Goal: Navigation & Orientation: Find specific page/section

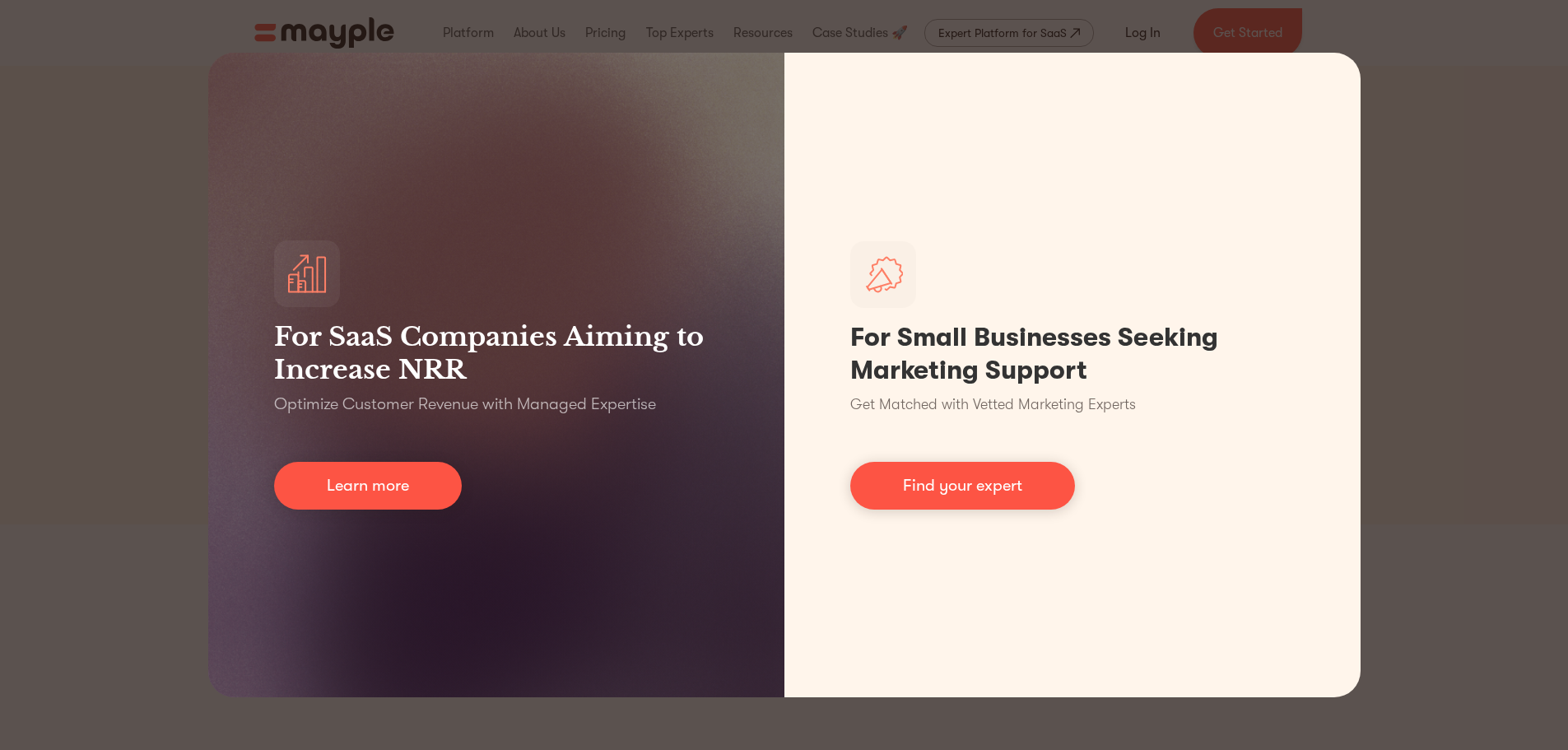
click at [1427, 263] on div "For SaaS Companies Aiming to Increase NRR Optimize Customer Revenue with Manage…" at bounding box center [784, 375] width 1568 height 750
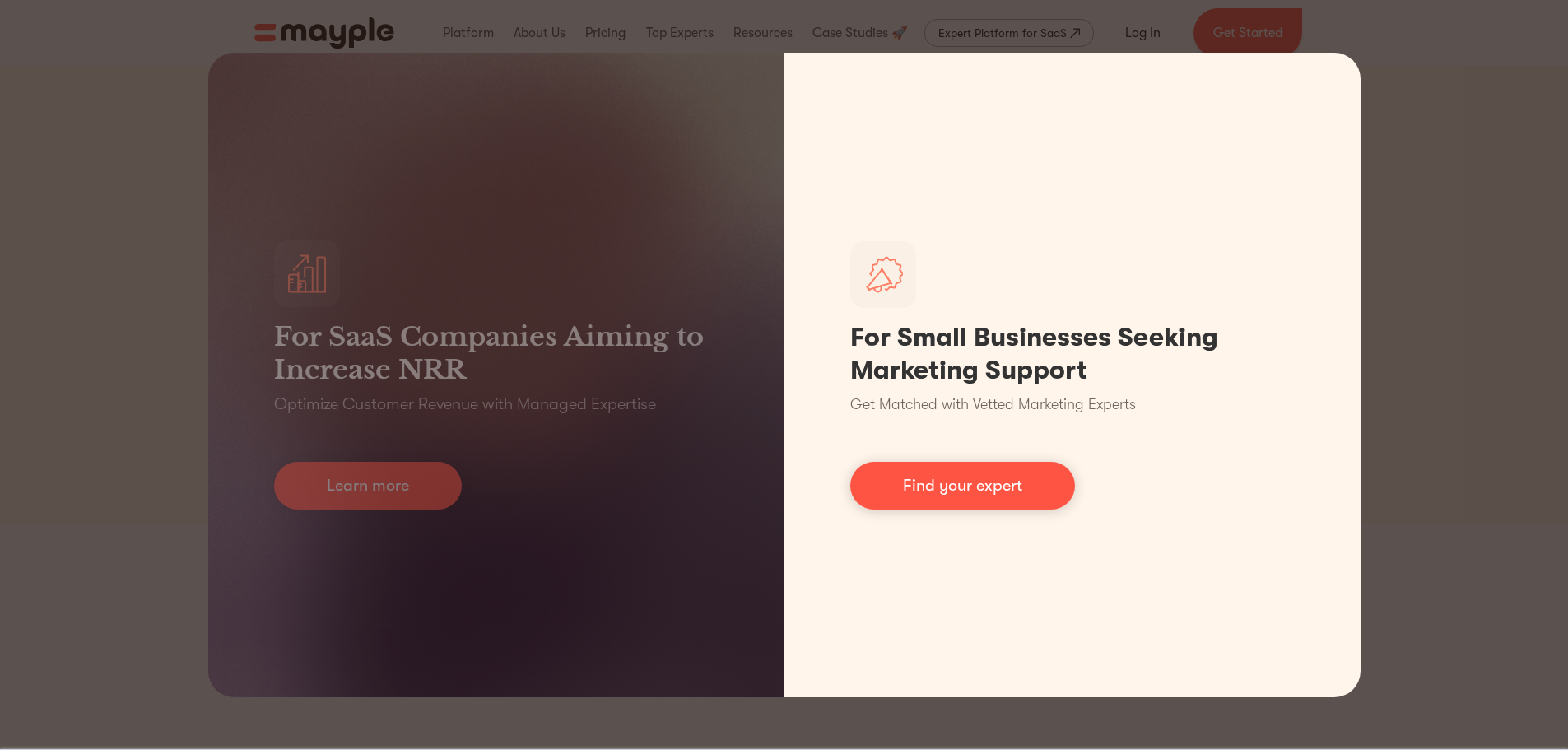
click at [1443, 74] on div "For SaaS Companies Aiming to Increase NRR Optimize Customer Revenue with Manage…" at bounding box center [784, 375] width 1568 height 750
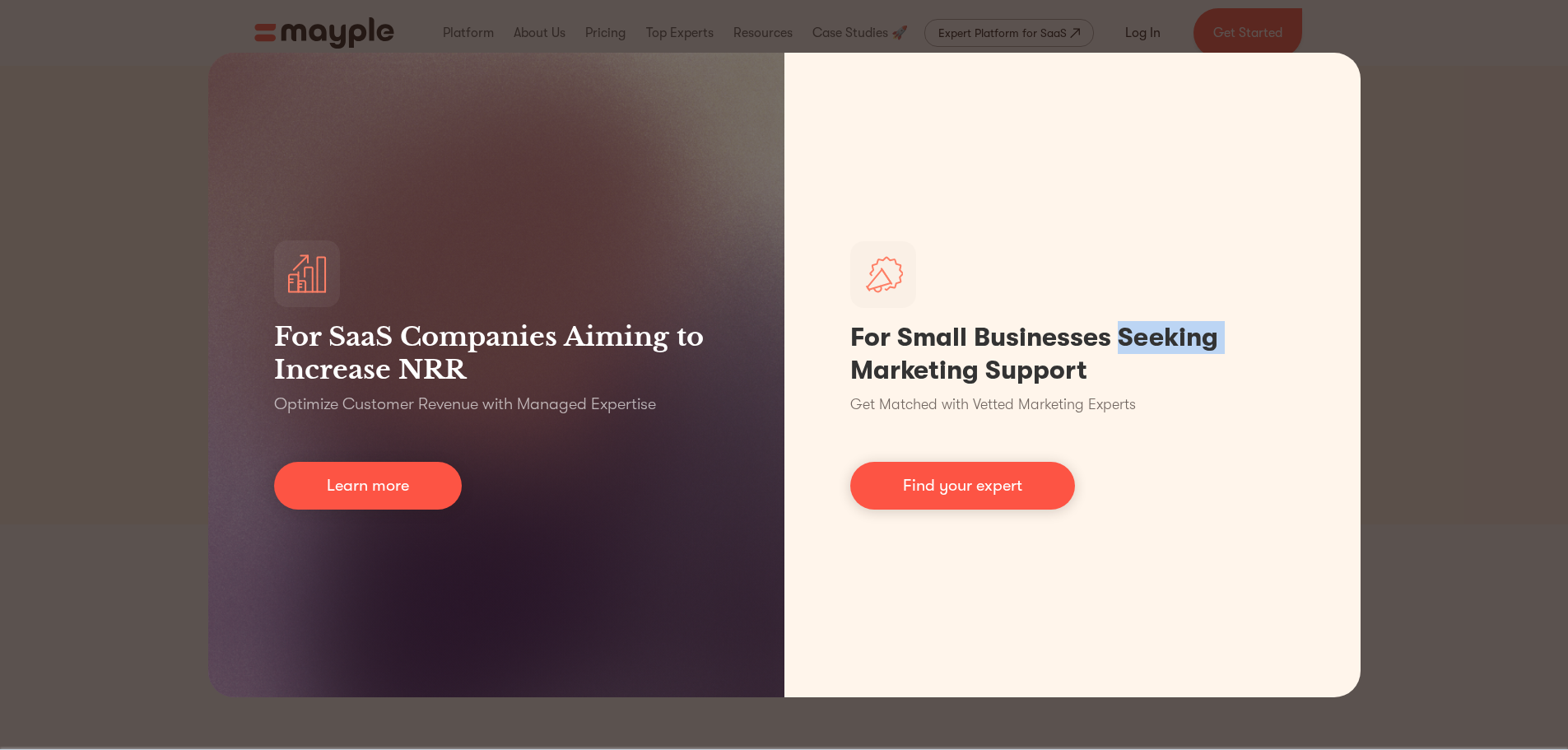
click at [1443, 74] on div "For SaaS Companies Aiming to Increase NRR Optimize Customer Revenue with Manage…" at bounding box center [784, 375] width 1568 height 750
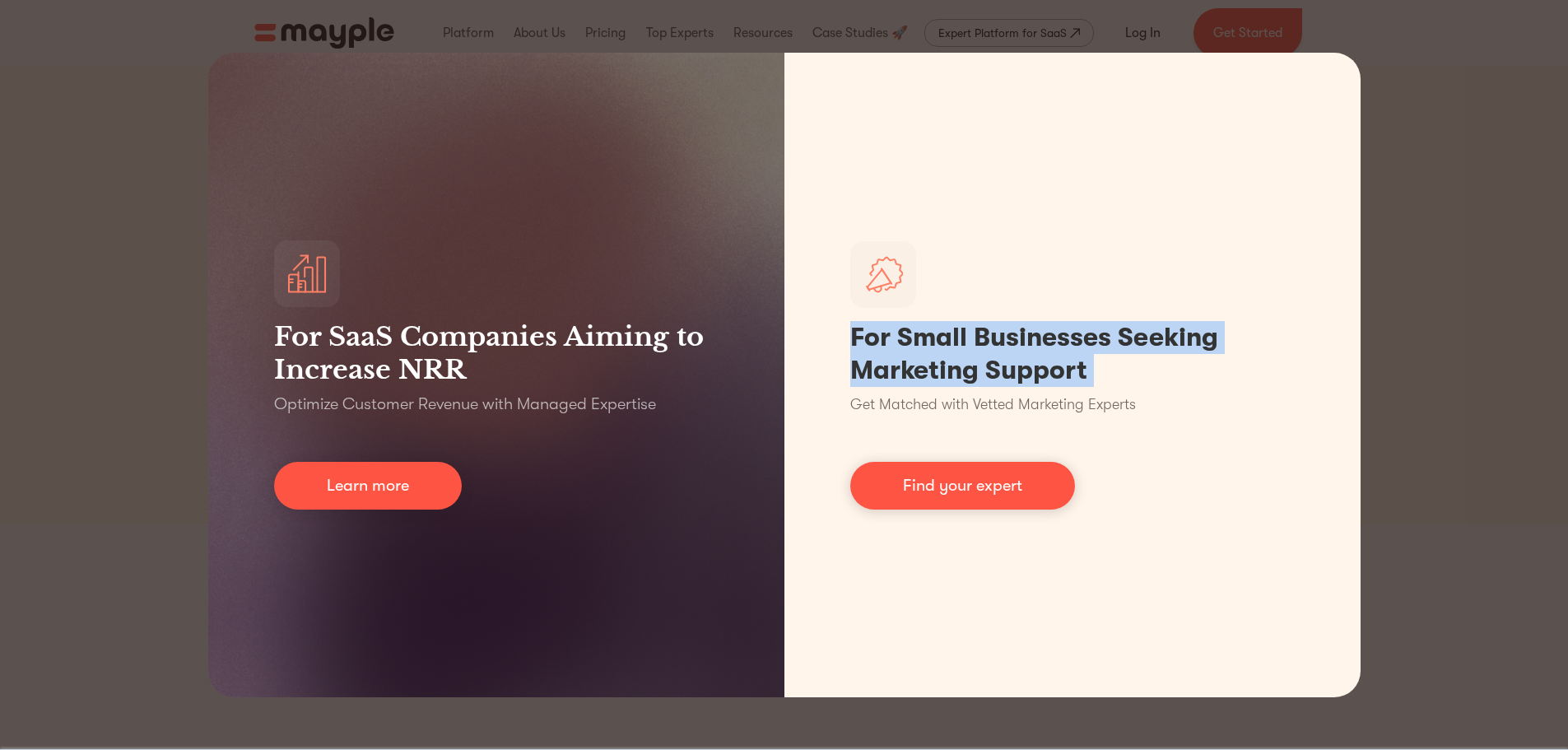
click at [1443, 74] on div "For SaaS Companies Aiming to Increase NRR Optimize Customer Revenue with Manage…" at bounding box center [784, 375] width 1568 height 750
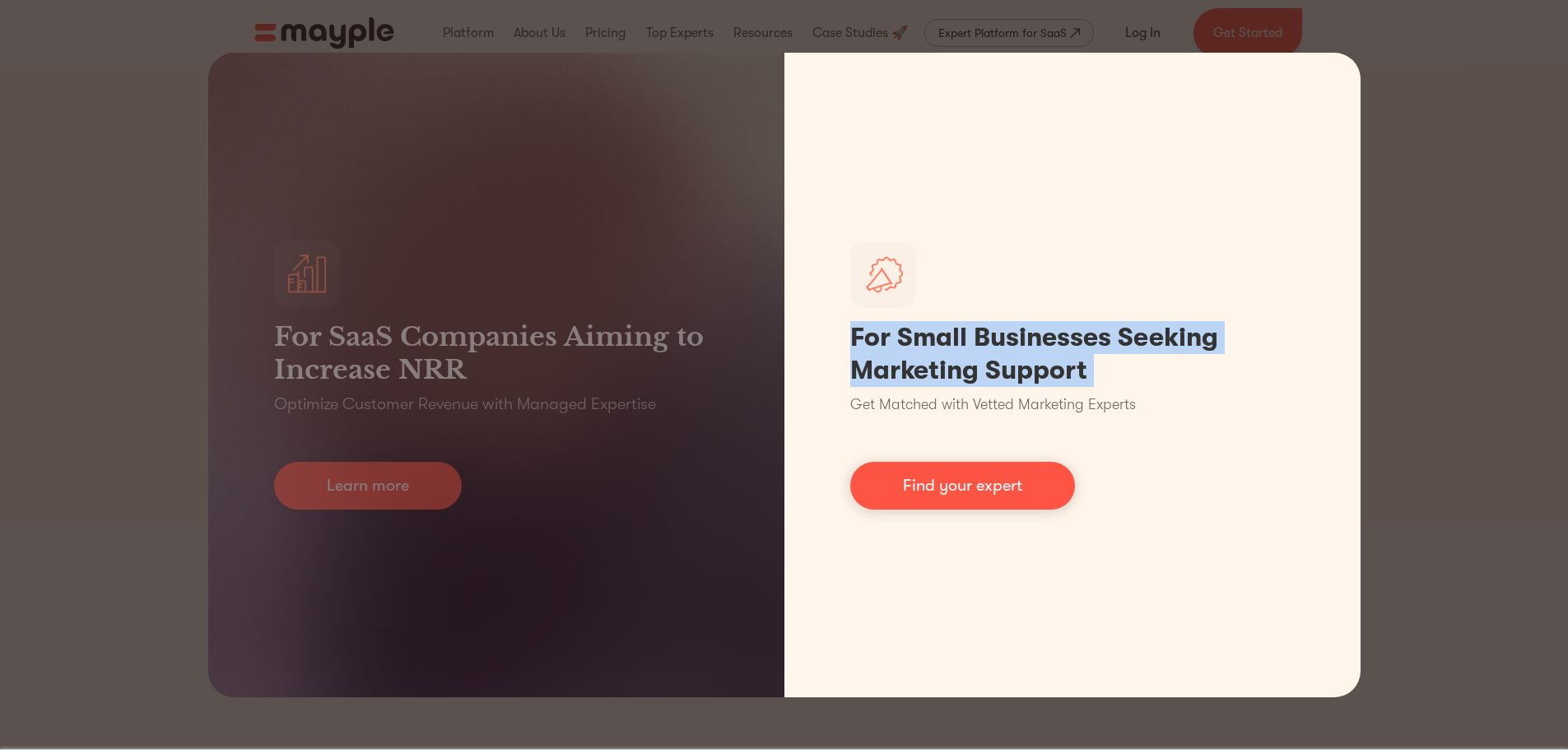
click at [897, 487] on link "Find your expert" at bounding box center [962, 486] width 225 height 47
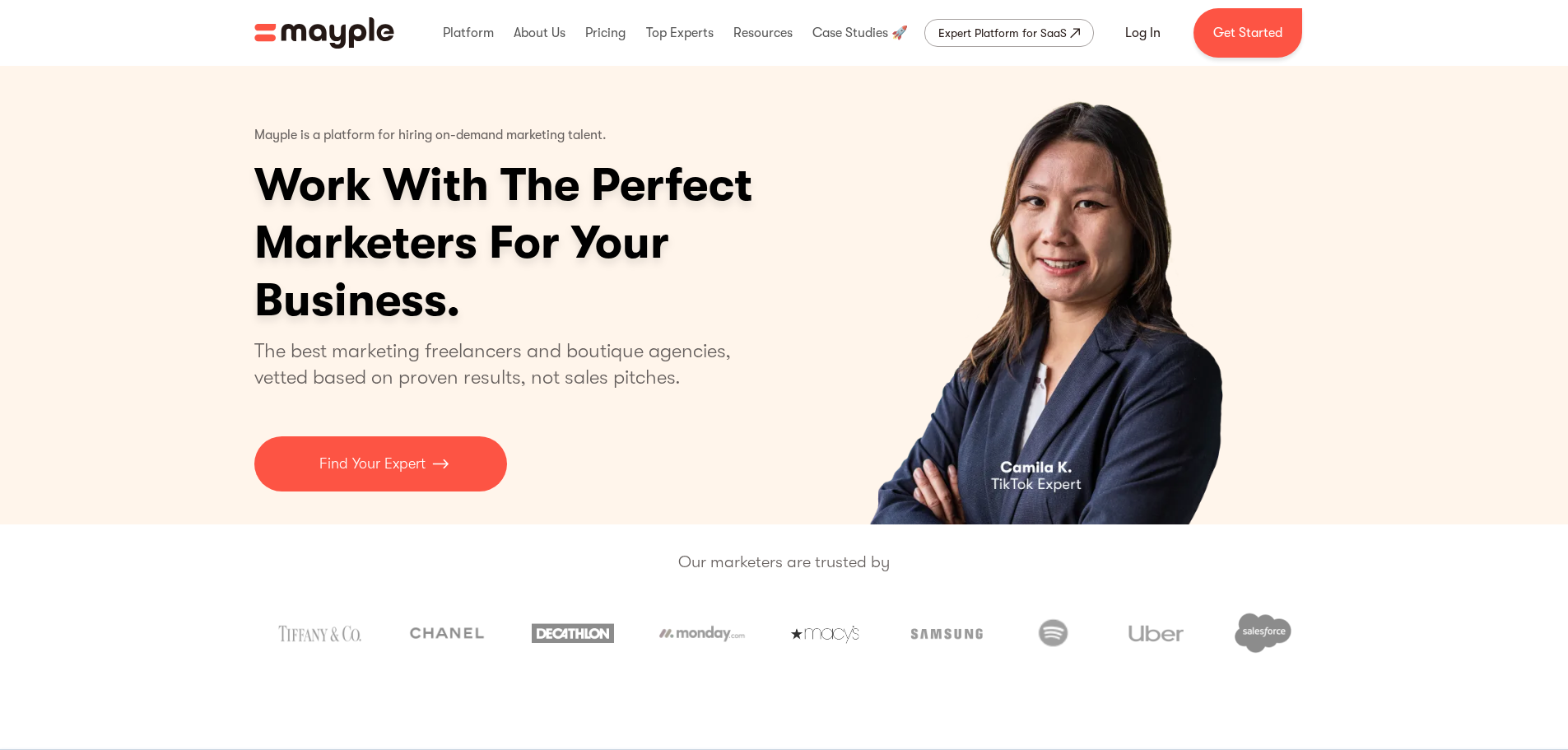
click at [350, 26] on img "home" at bounding box center [324, 32] width 140 height 31
